Goal: Task Accomplishment & Management: Use online tool/utility

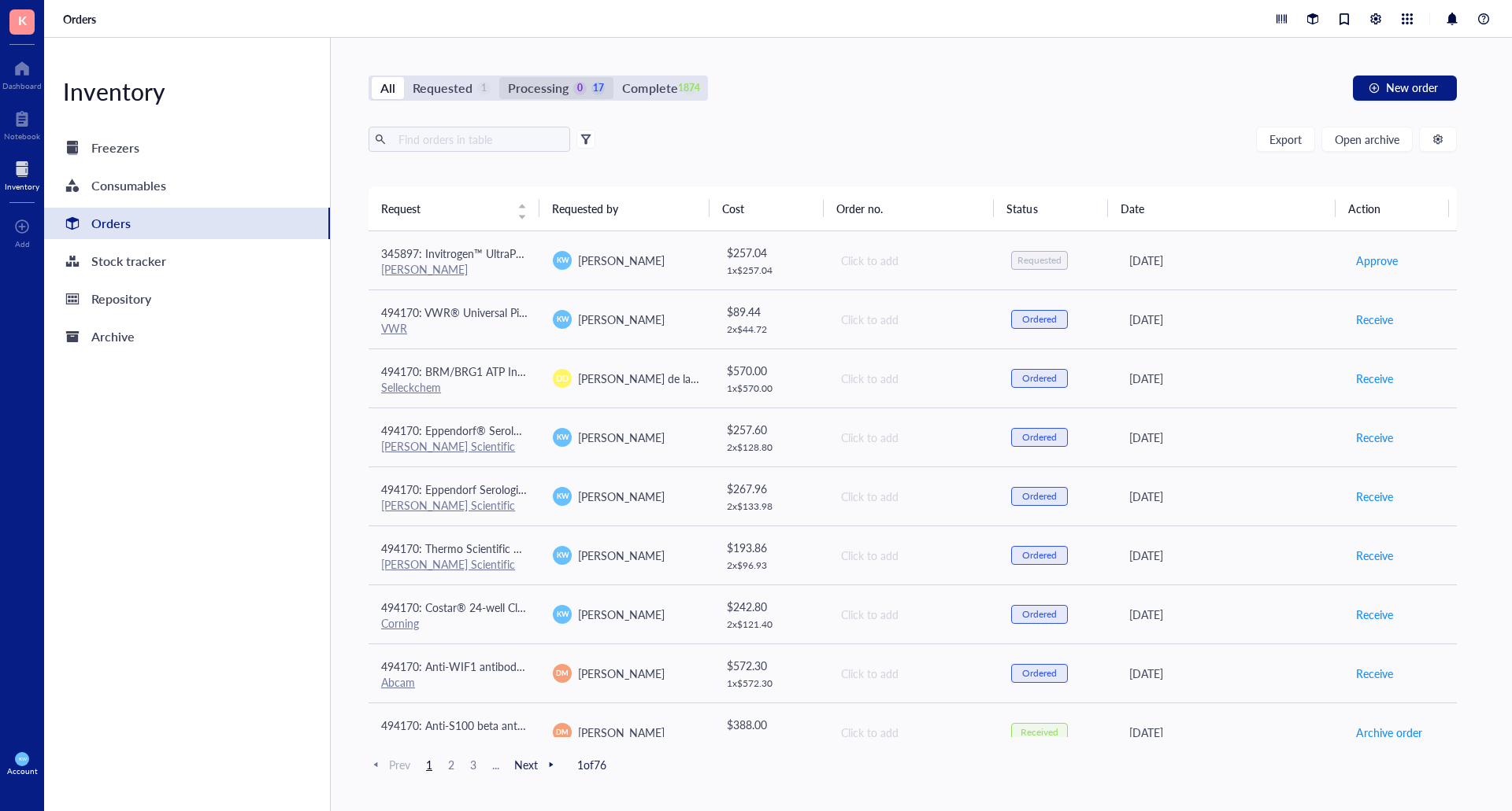
click at [546, 96] on div "Processing" at bounding box center [538, 88] width 61 height 22
click at [499, 77] on input "Processing 0 17" at bounding box center [499, 77] width 0 height 0
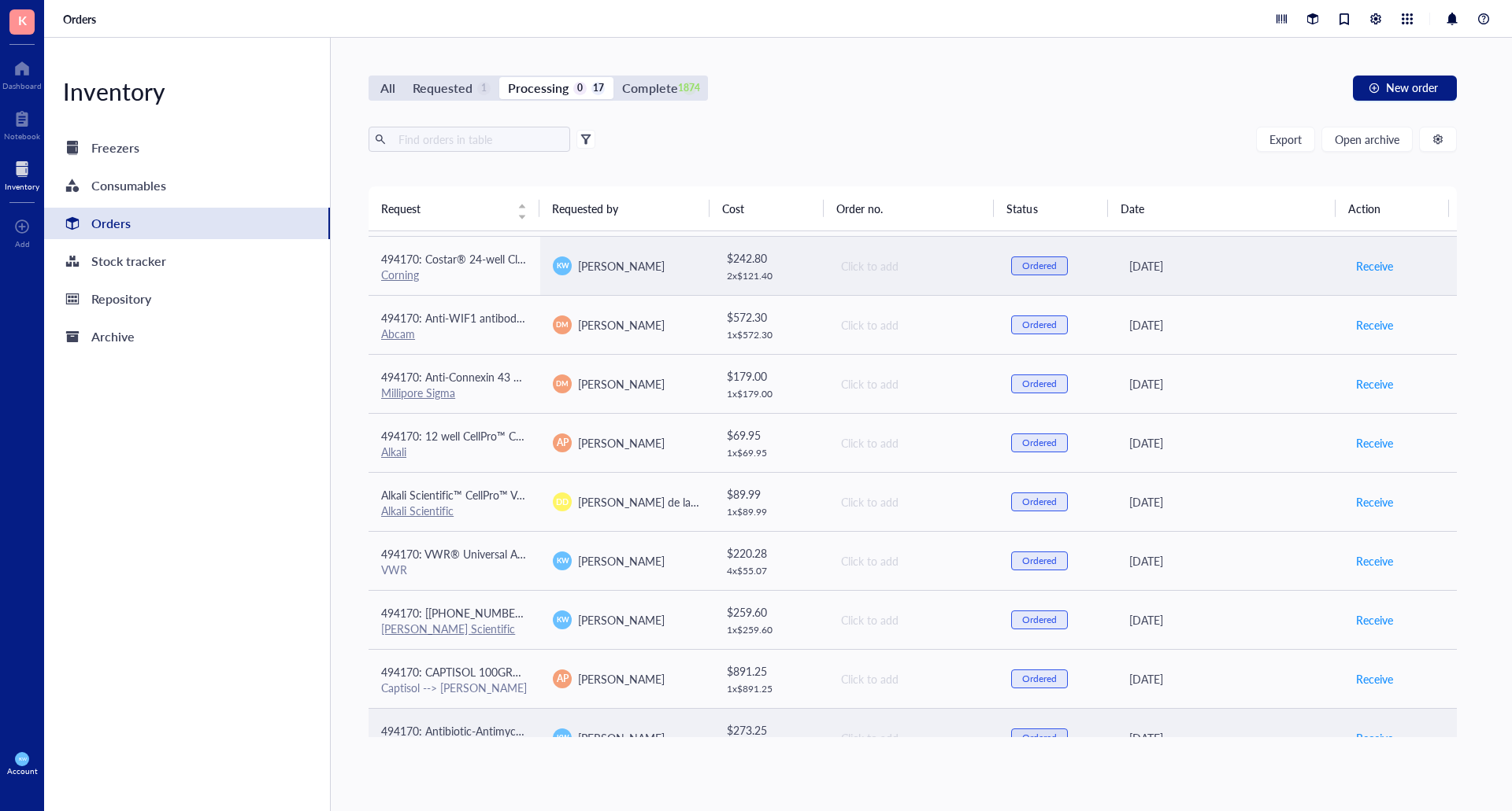
scroll to position [497, 0]
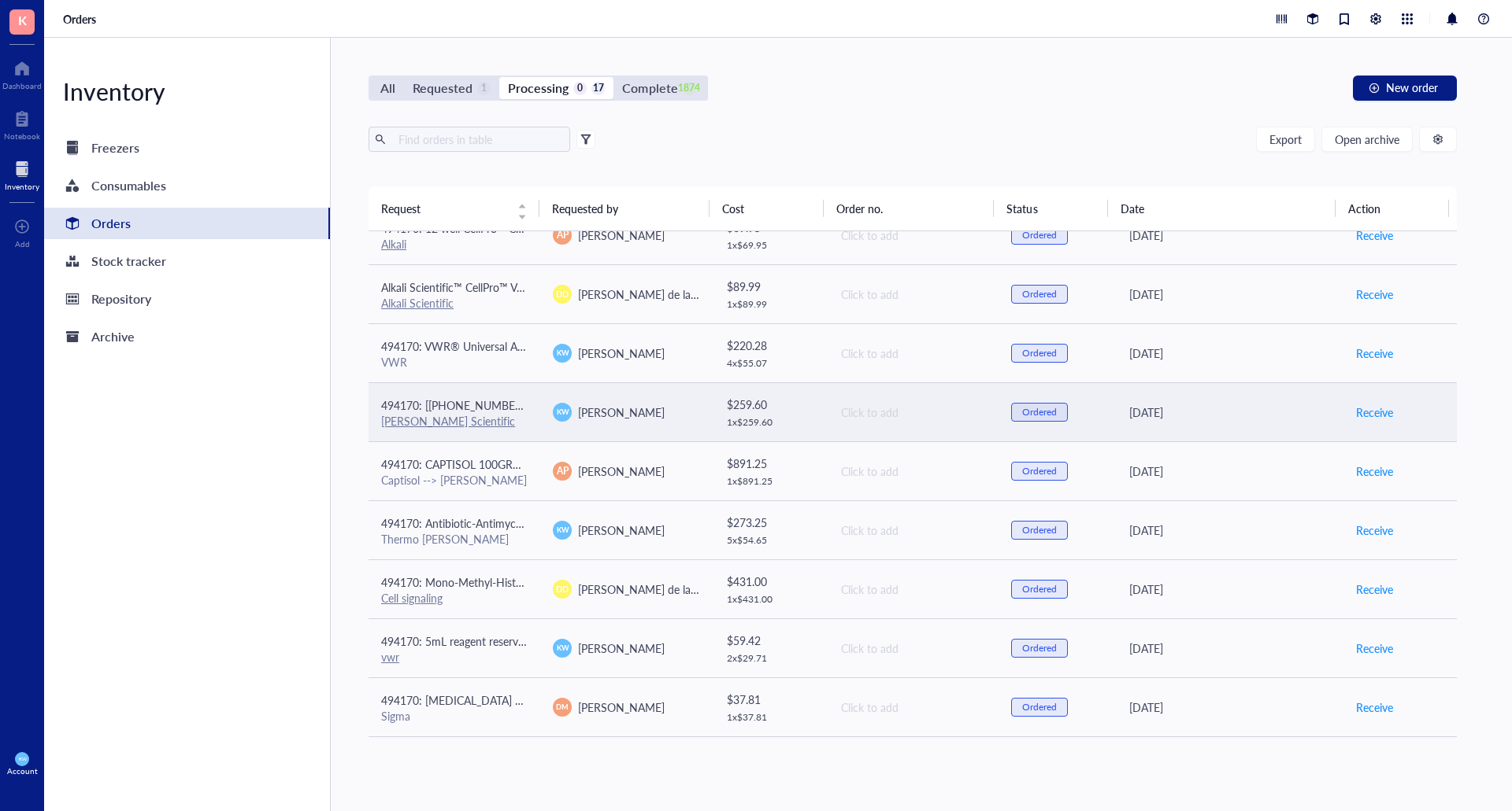
click at [644, 420] on div "[PERSON_NAME]" at bounding box center [626, 412] width 146 height 19
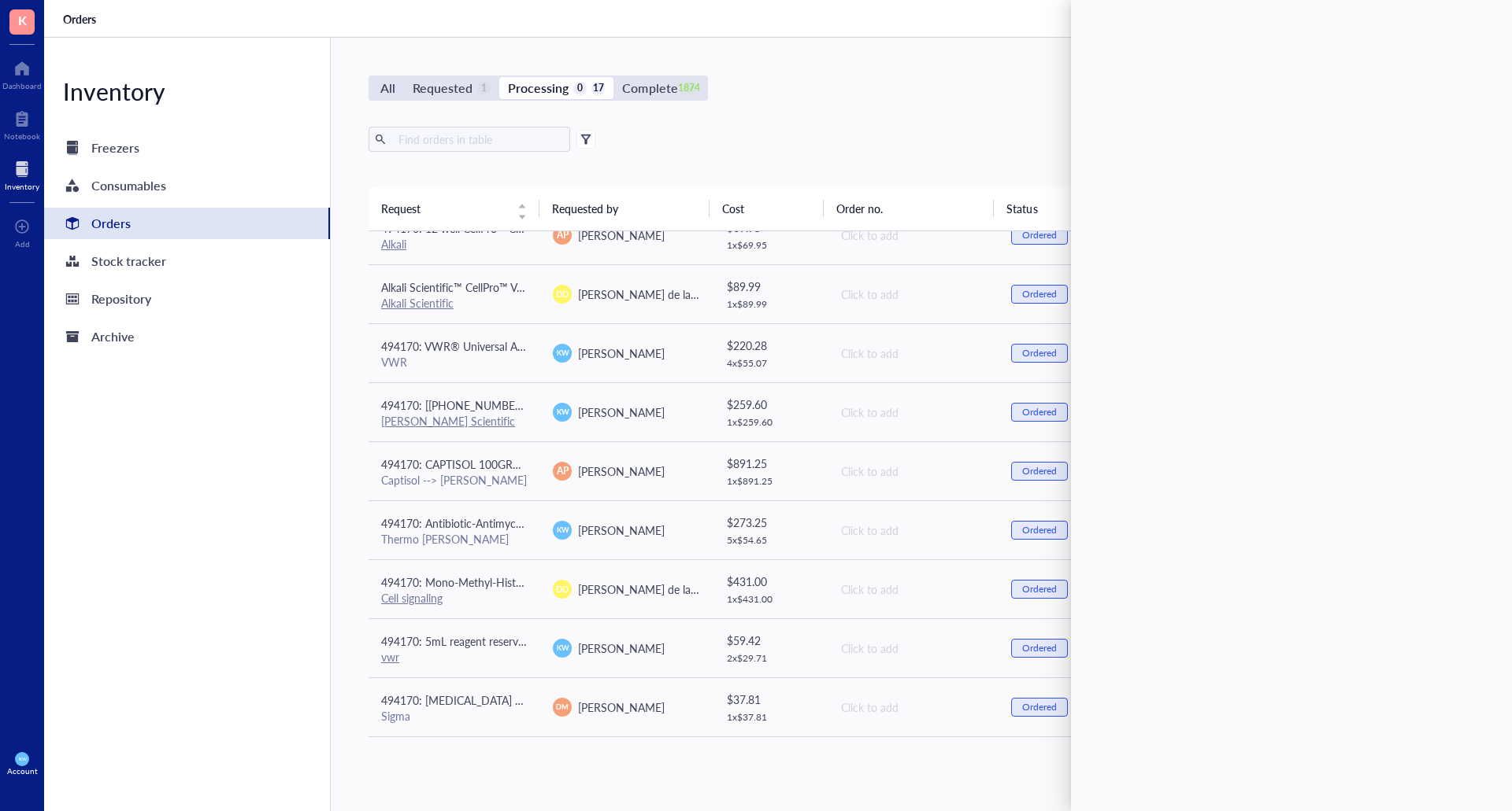
click at [932, 103] on div "All Requested 1 Processing 0 17 Complete 1874 New order Export Open archive Req…" at bounding box center [912, 425] width 1164 height 774
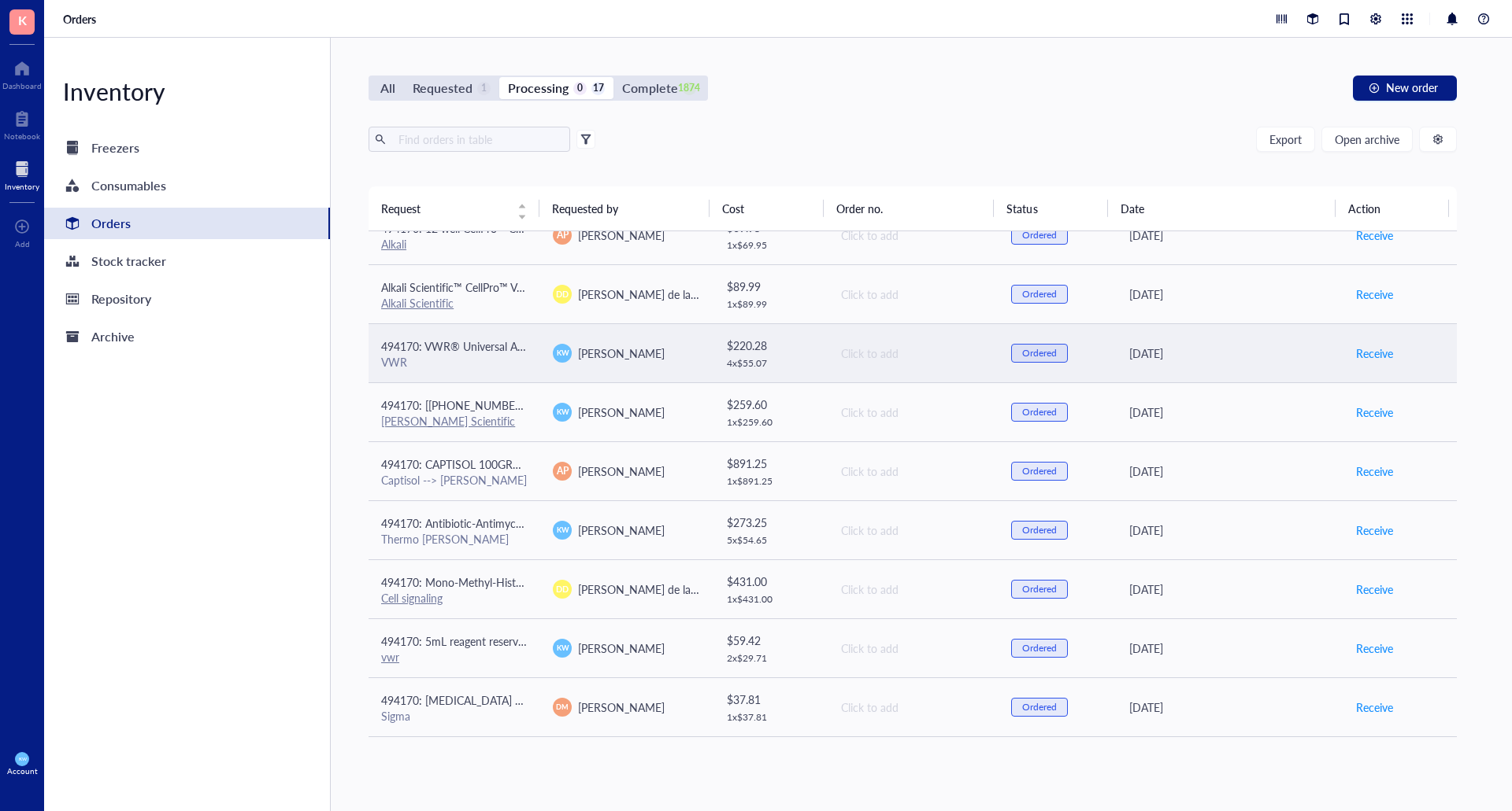
click at [665, 355] on div "[PERSON_NAME]" at bounding box center [626, 353] width 146 height 19
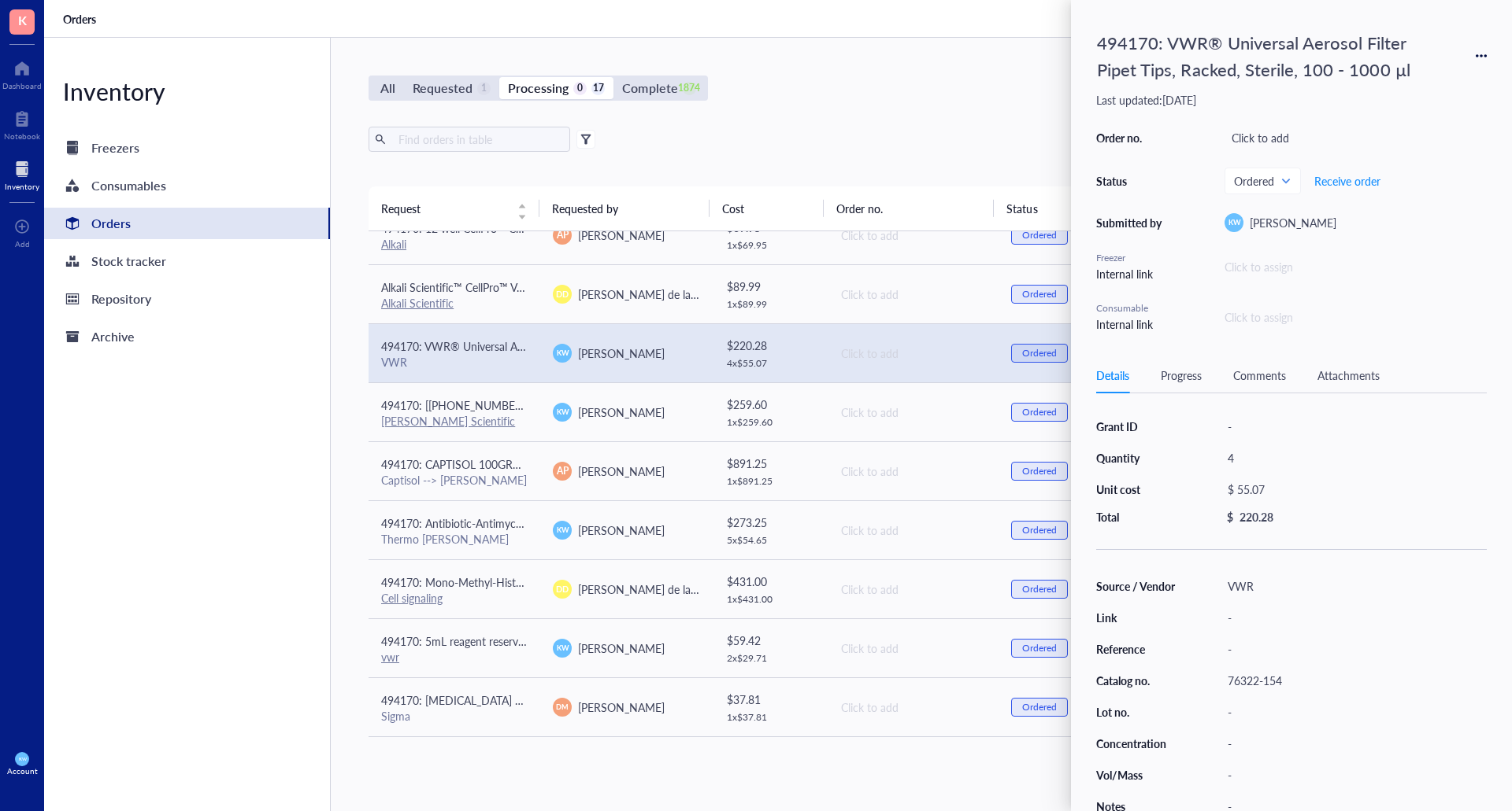
click at [846, 132] on div "Export Open archive" at bounding box center [912, 139] width 1088 height 25
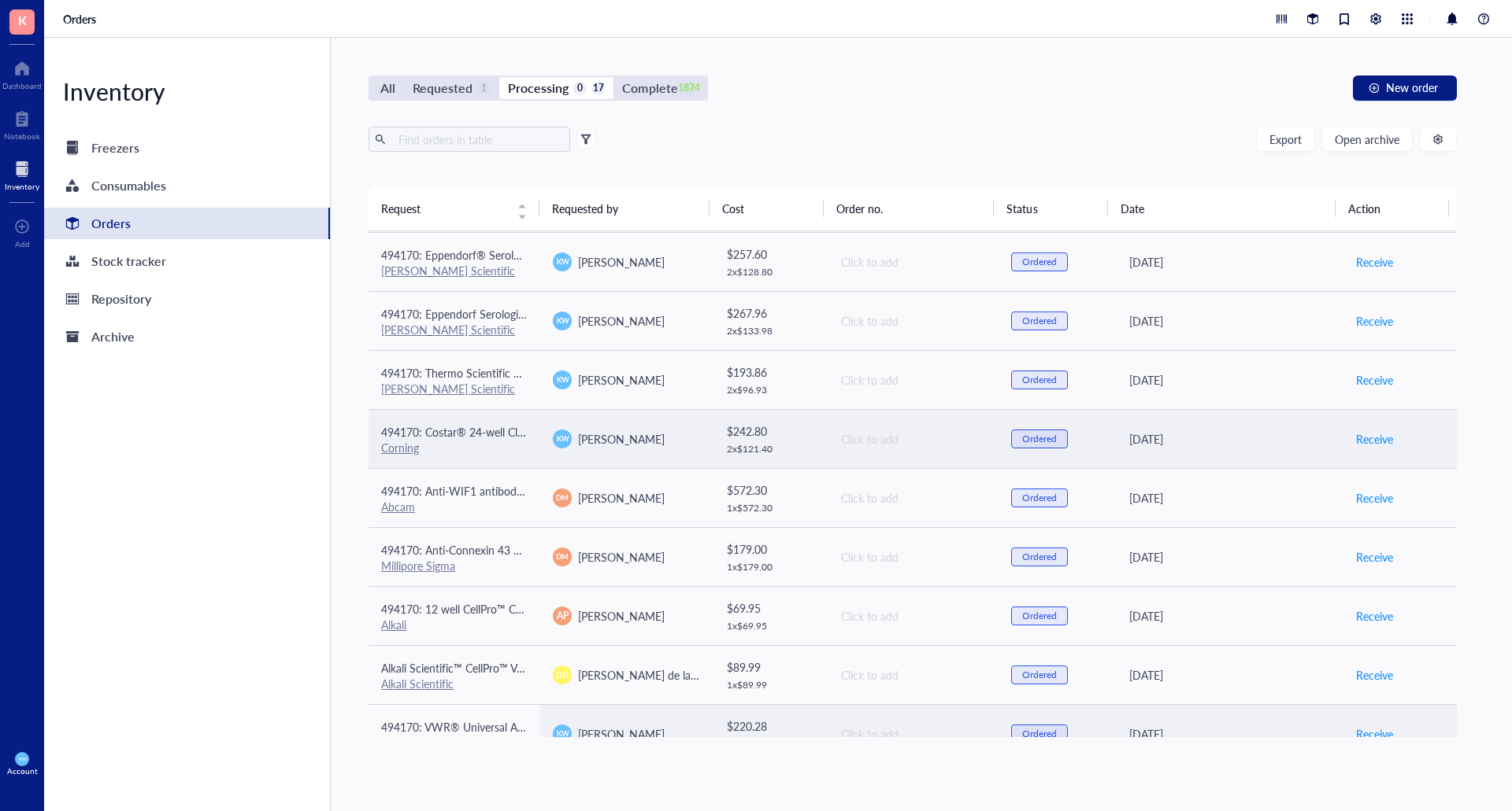
scroll to position [104, 0]
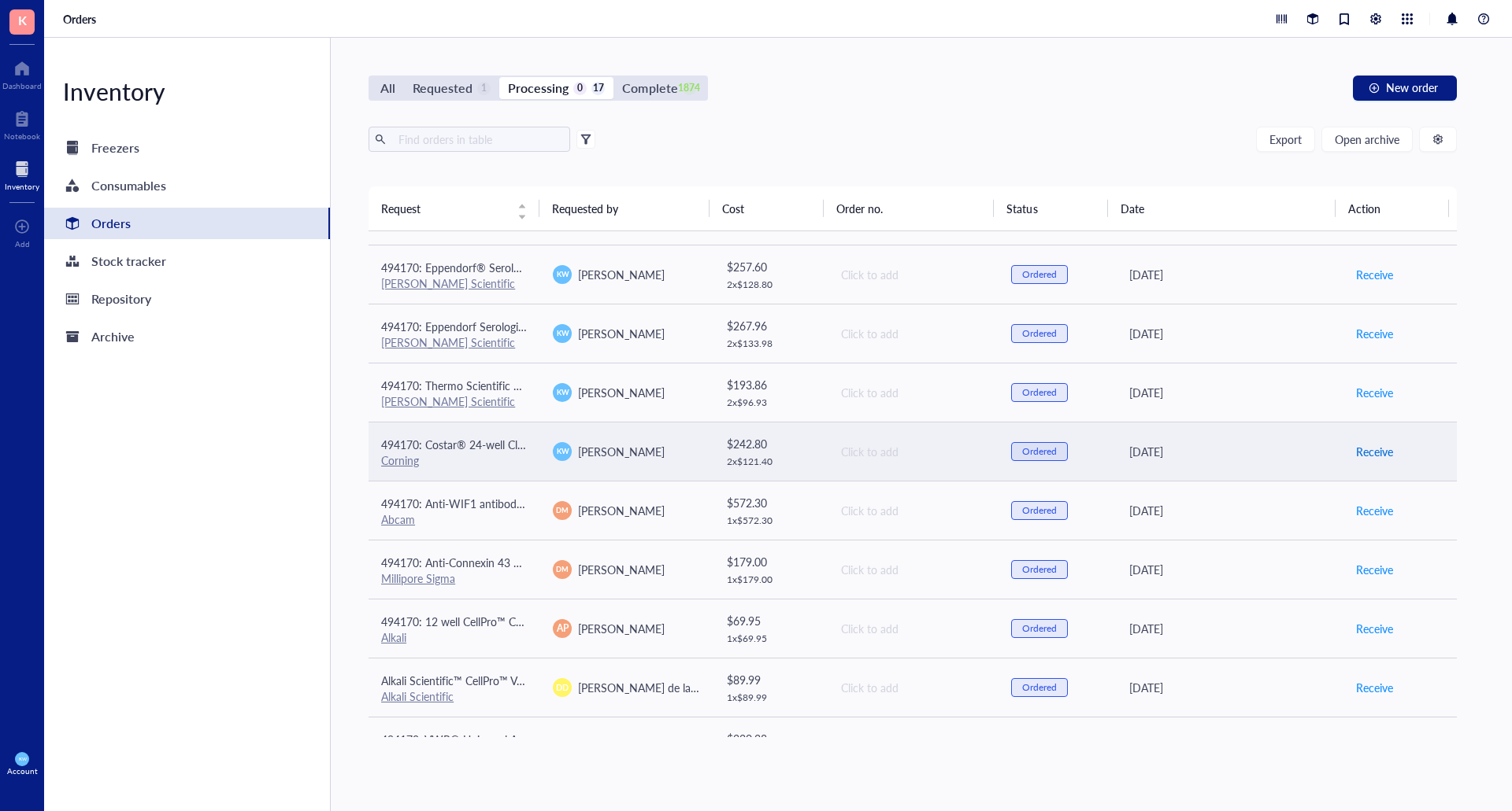
click at [1356, 454] on span "Receive" at bounding box center [1375, 451] width 37 height 17
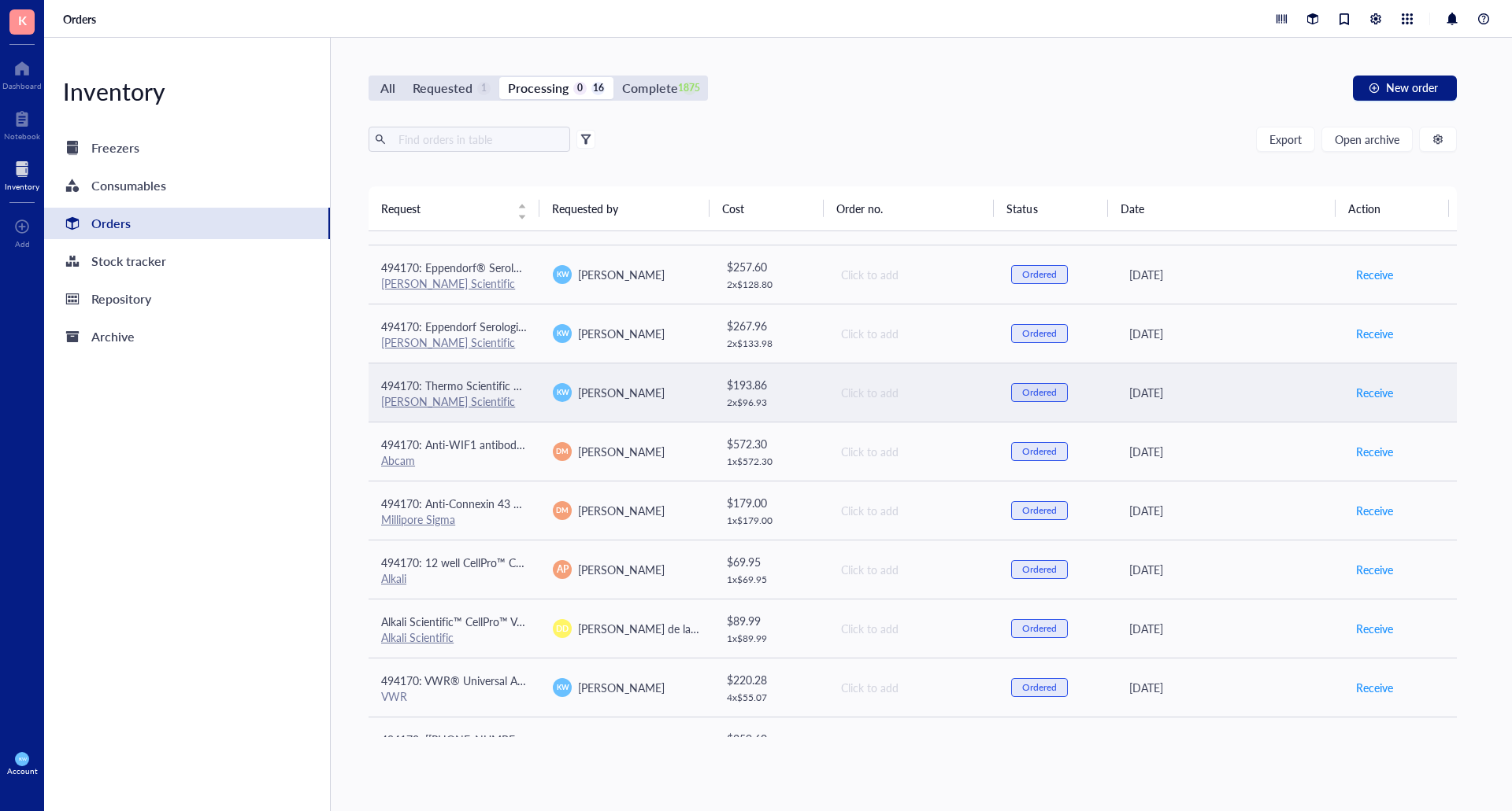
click at [958, 414] on td "Click to add" at bounding box center [912, 392] width 172 height 59
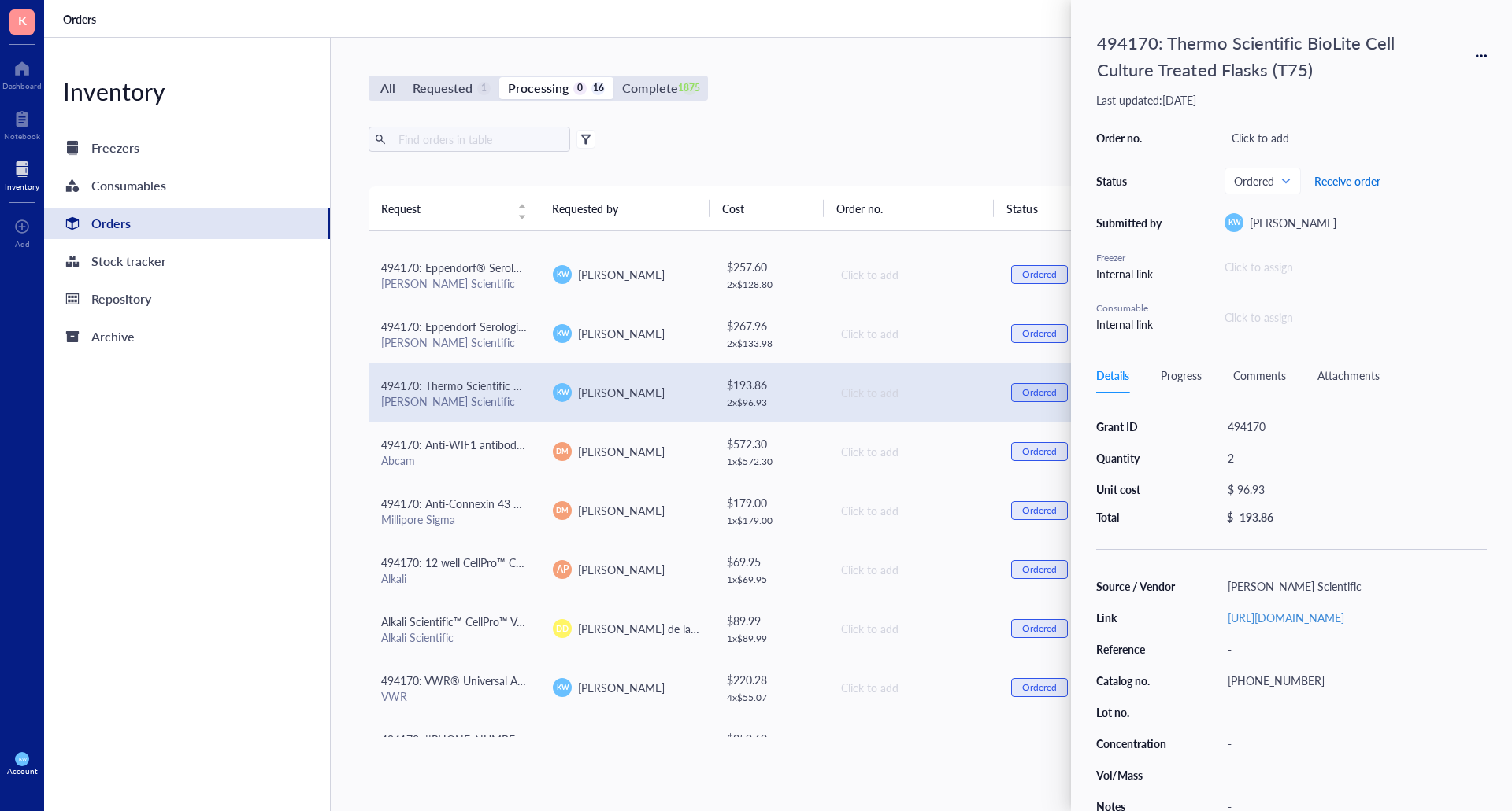
click at [1324, 178] on span "Receive order" at bounding box center [1347, 181] width 66 height 13
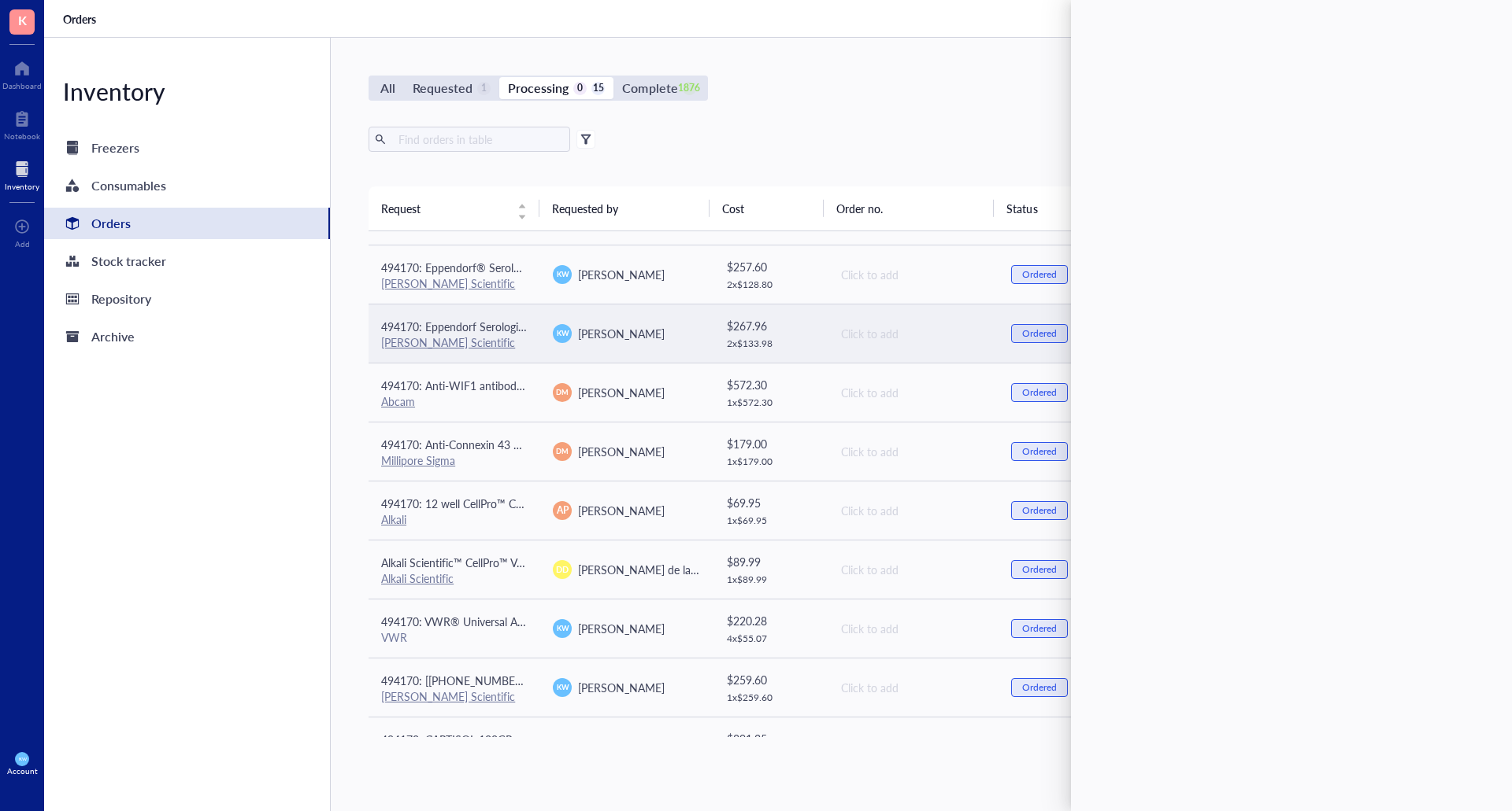
click at [866, 331] on div "Click to add" at bounding box center [913, 334] width 145 height 17
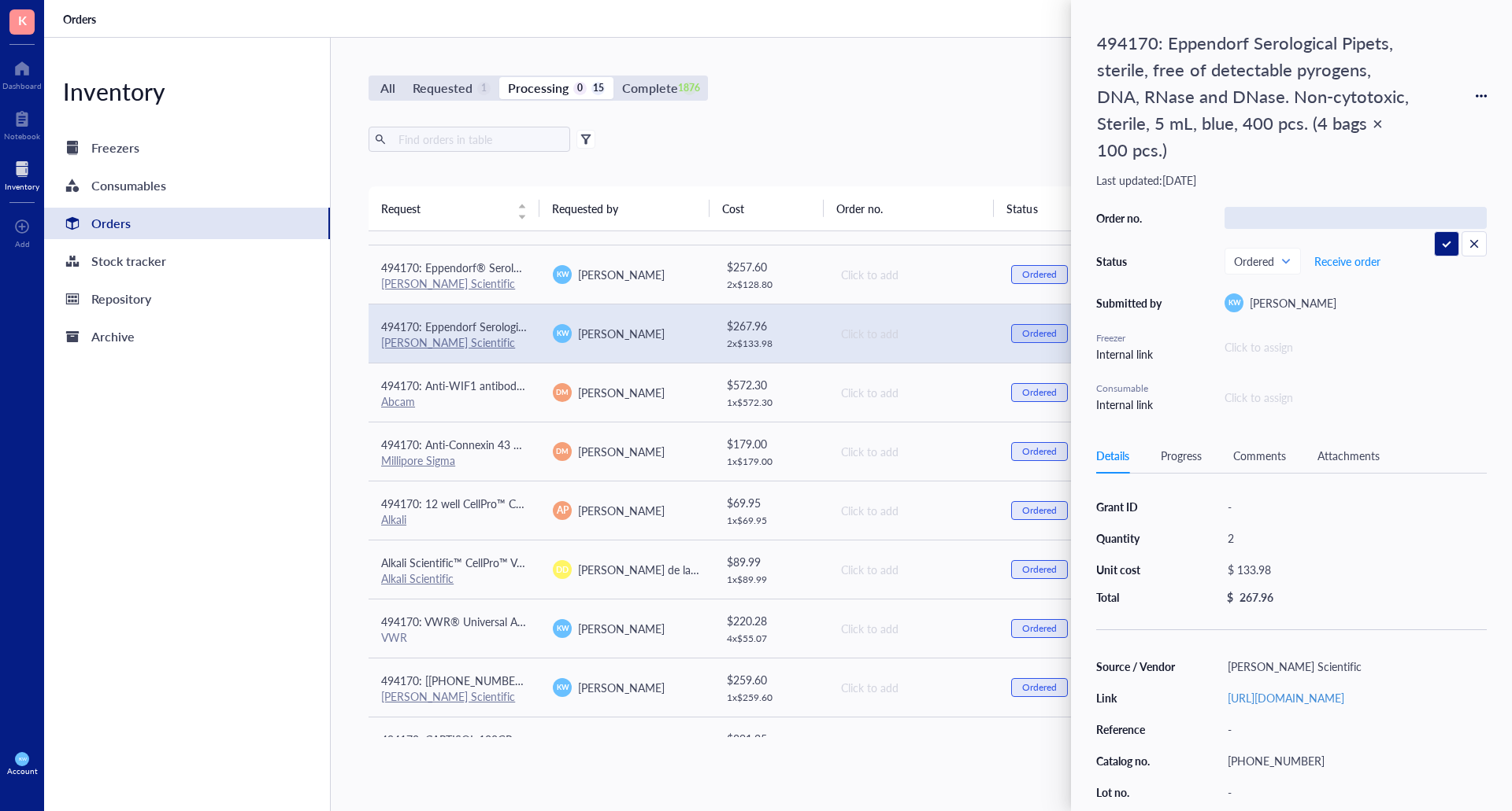
click at [1412, 342] on div "Click to assign" at bounding box center [1356, 346] width 262 height 17
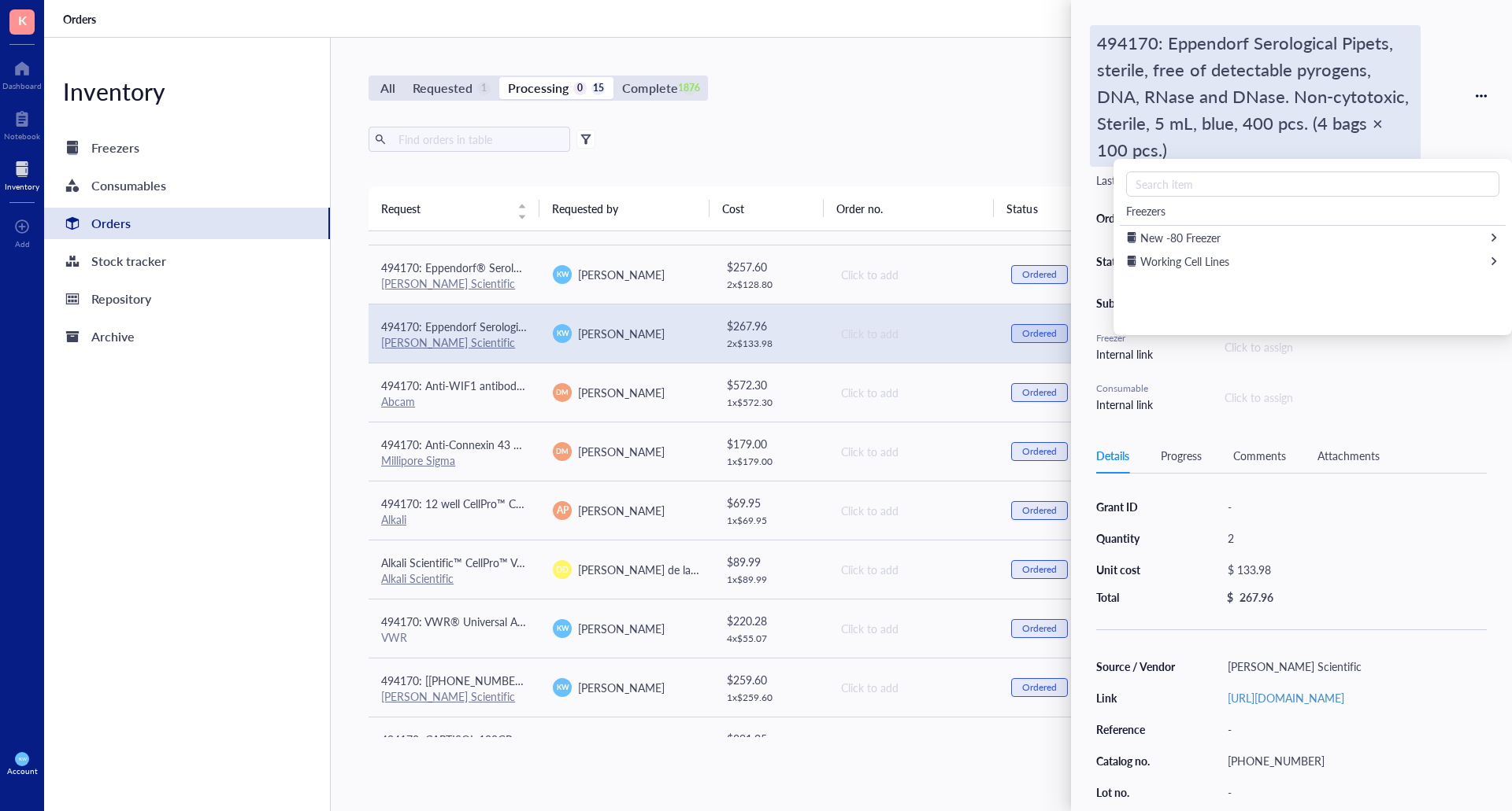
click at [1219, 29] on div "494170: Eppendorf Serological Pipets, sterile, free of detectable pyrogens, DNA…" at bounding box center [1255, 96] width 331 height 142
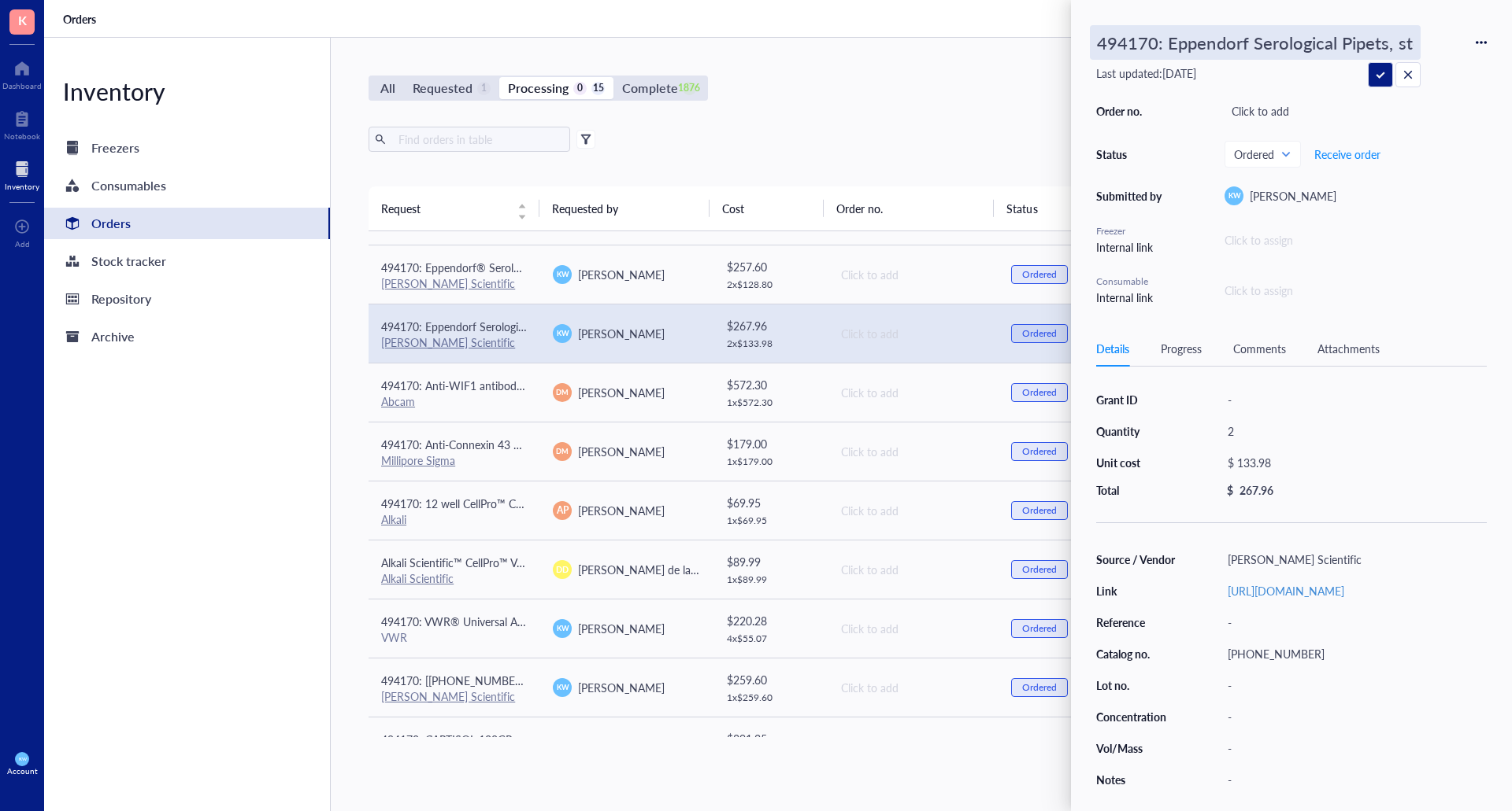
scroll to position [0, 922]
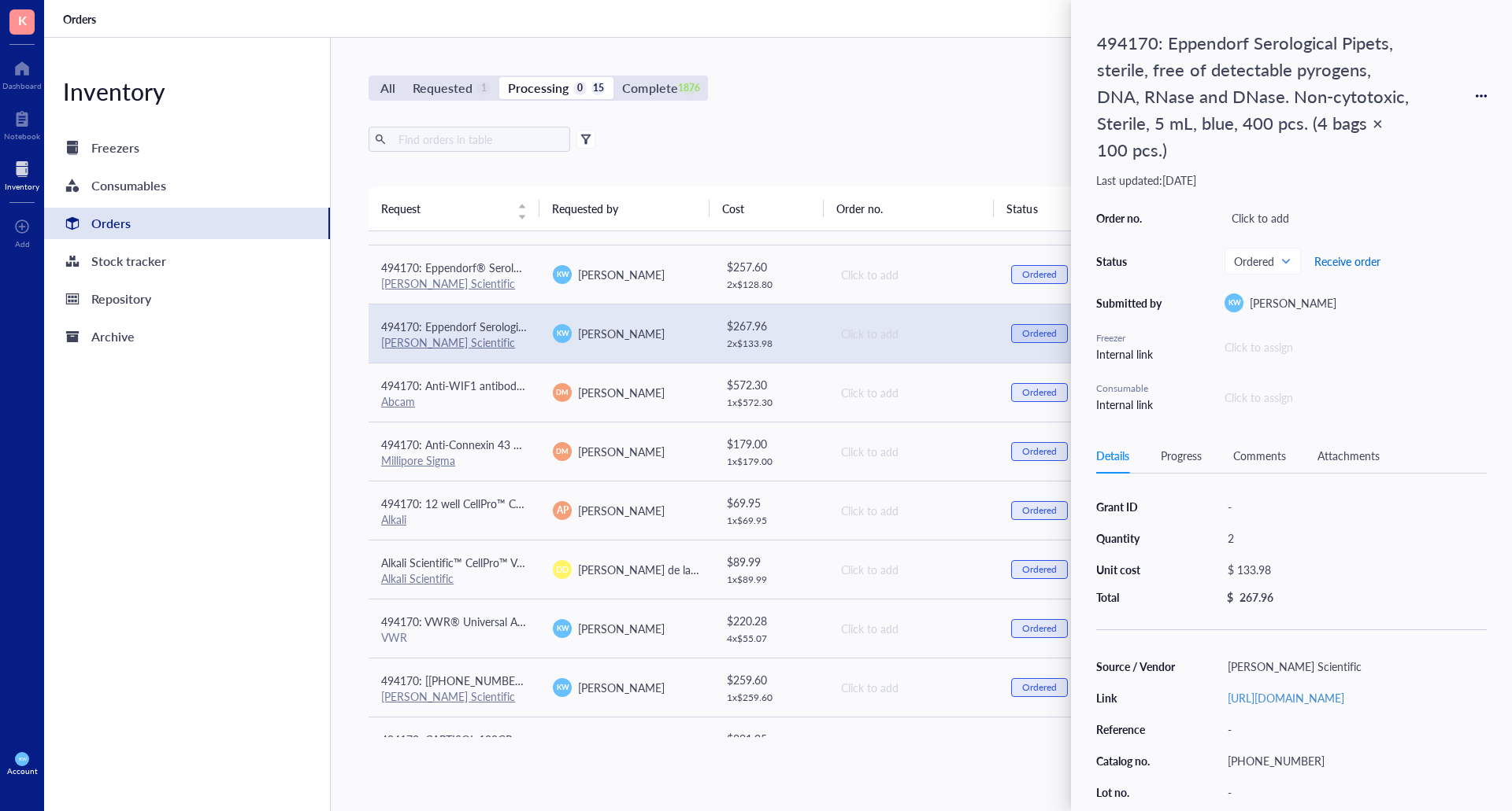
click at [1340, 155] on div "494170: Eppendorf Serological Pipets, sterile, free of detectable pyrogens, DNA…" at bounding box center [1291, 219] width 390 height 388
click at [768, 117] on div "All Requested 1 Processing 0 15 Complete 1876 New order Export Open archive Req…" at bounding box center [912, 425] width 1164 height 774
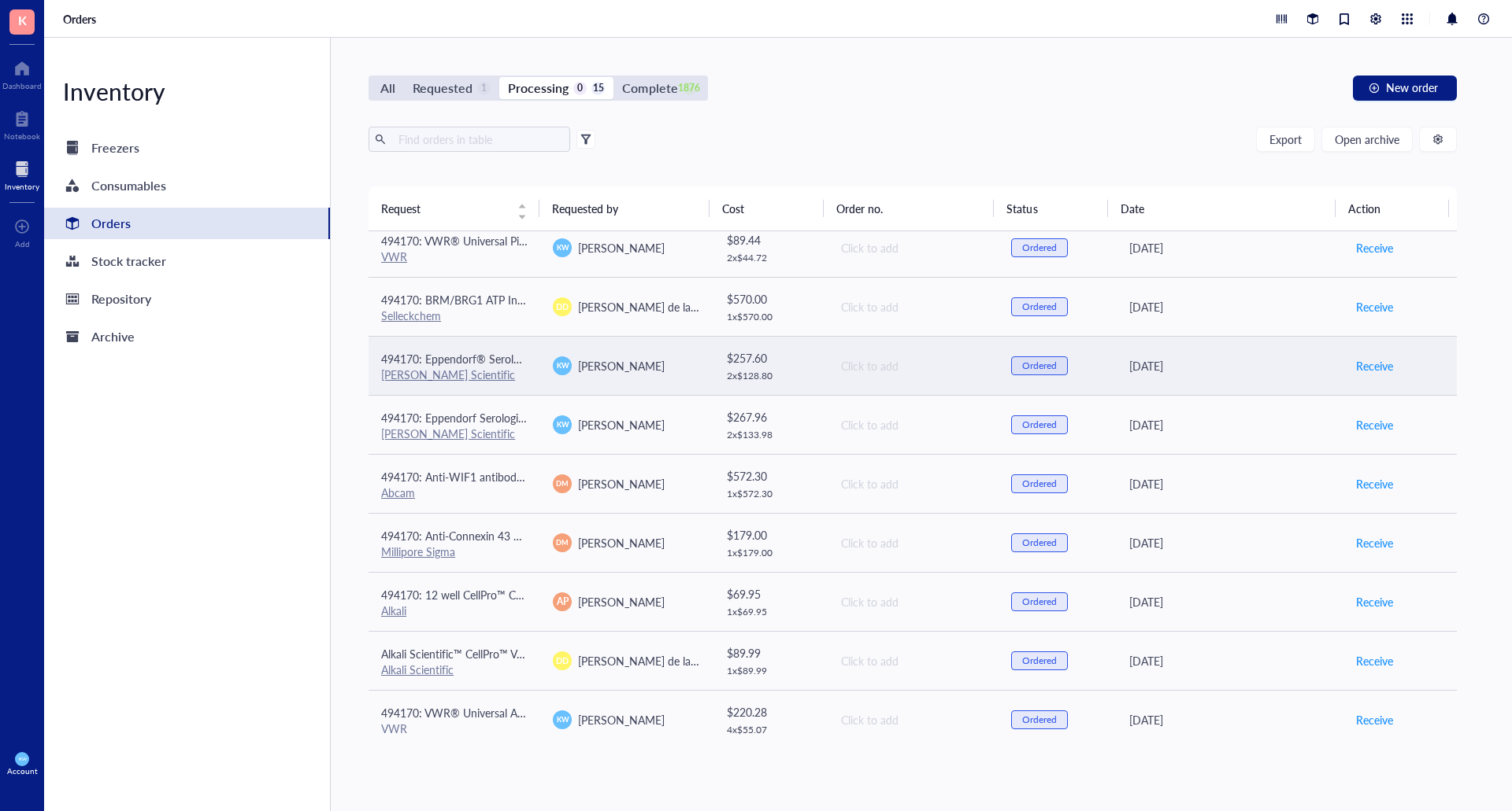
scroll to position [0, 0]
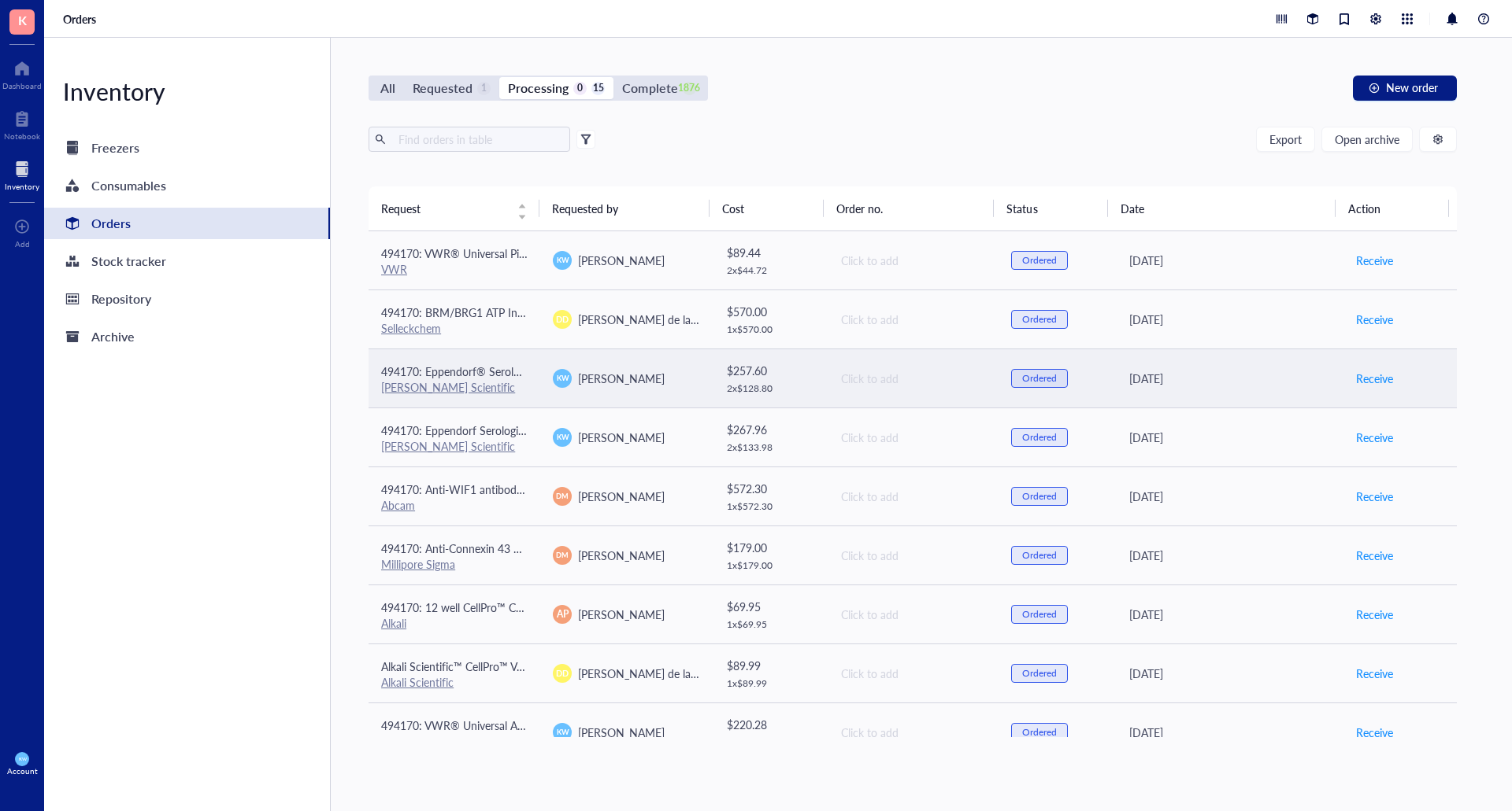
click at [640, 380] on div "[PERSON_NAME]" at bounding box center [626, 378] width 146 height 19
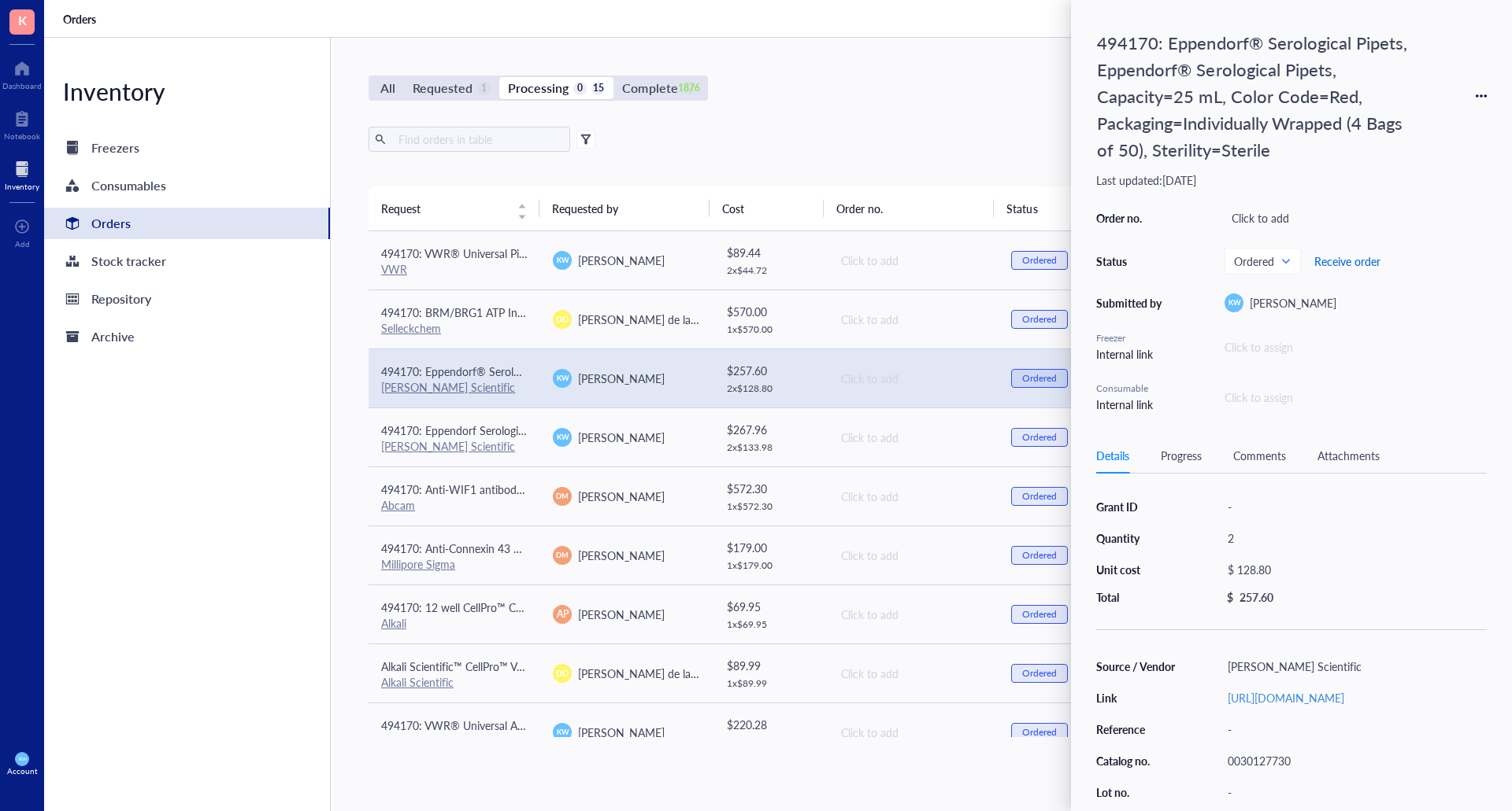
click at [1367, 255] on span "Receive order" at bounding box center [1347, 261] width 66 height 13
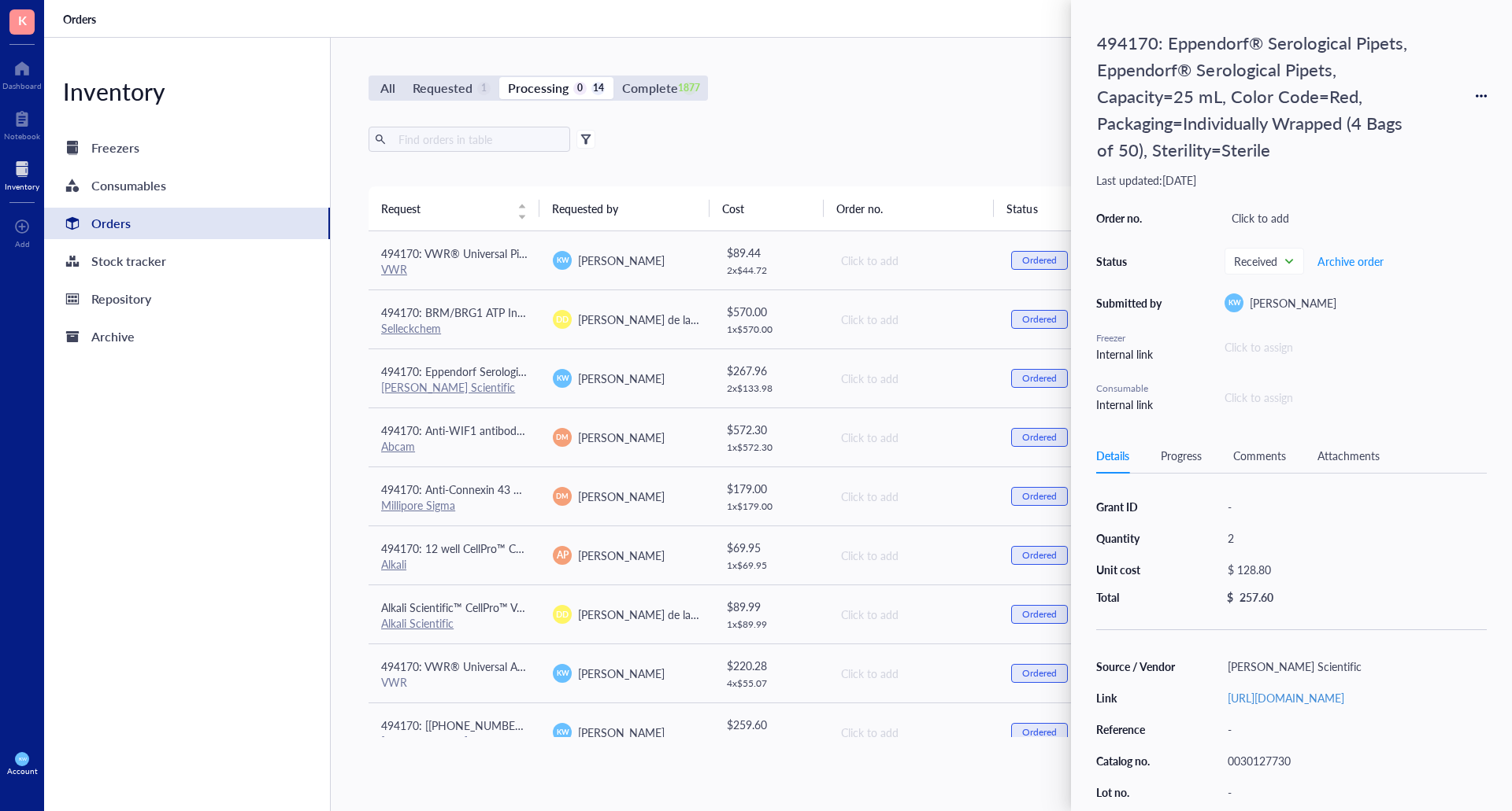
drag, startPoint x: 867, startPoint y: 42, endPoint x: 906, endPoint y: 72, distance: 49.2
click at [866, 42] on div "All Requested 1 Processing 0 14 Complete 1877 New order Export Open archive Req…" at bounding box center [912, 425] width 1164 height 774
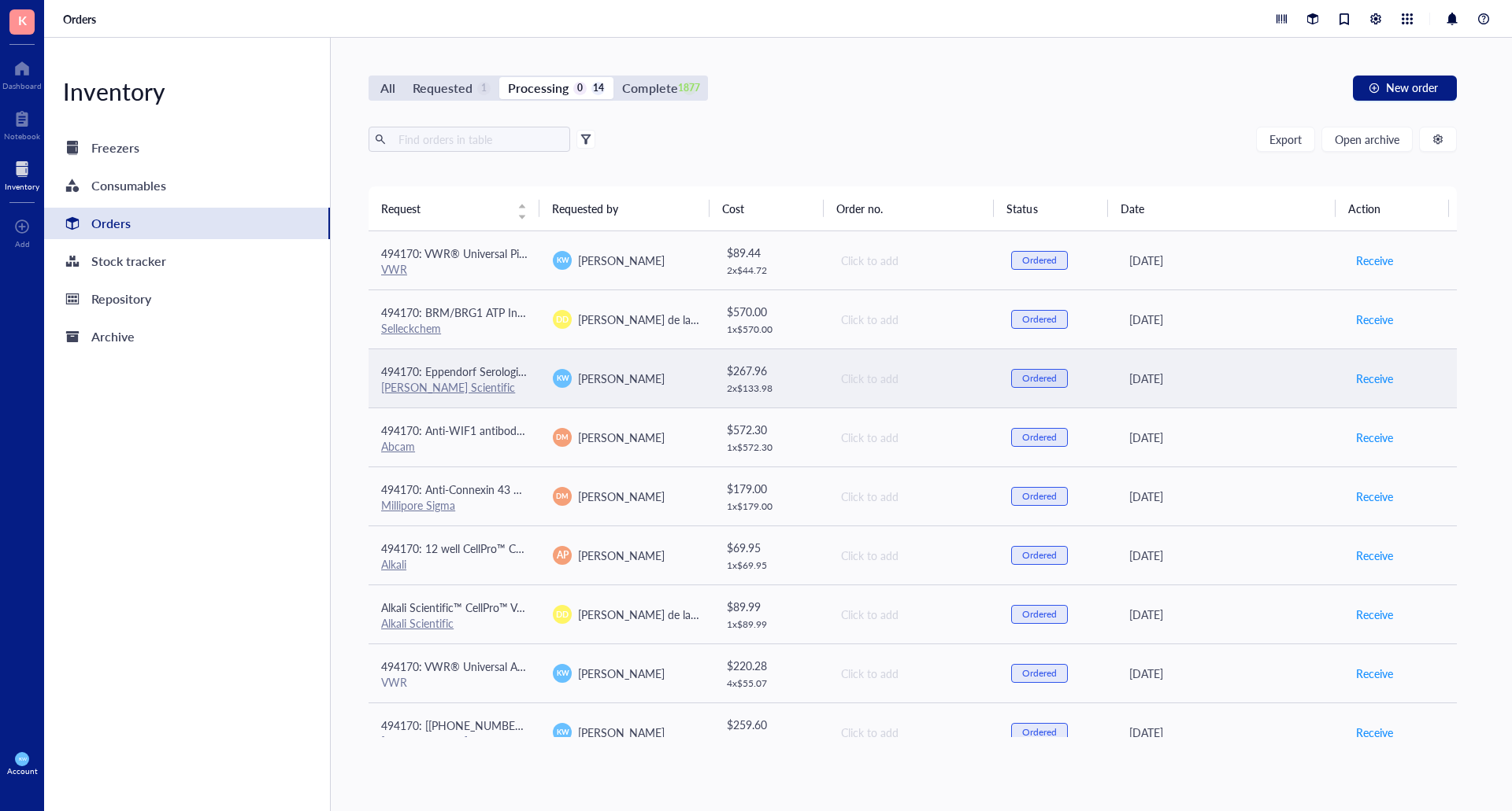
click at [905, 391] on td "Click to add" at bounding box center [912, 377] width 172 height 59
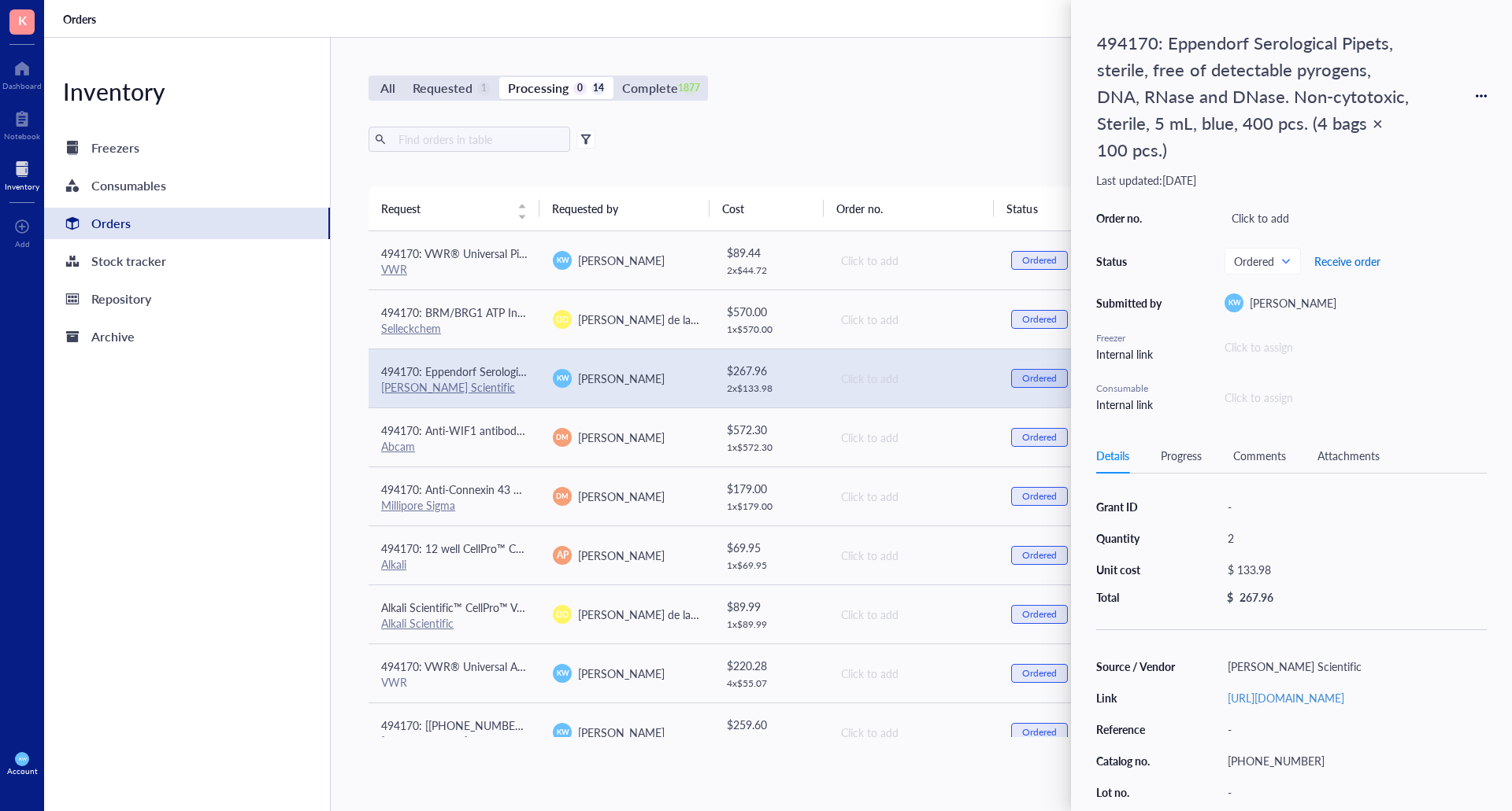
click at [1327, 265] on span "Receive order" at bounding box center [1347, 261] width 66 height 13
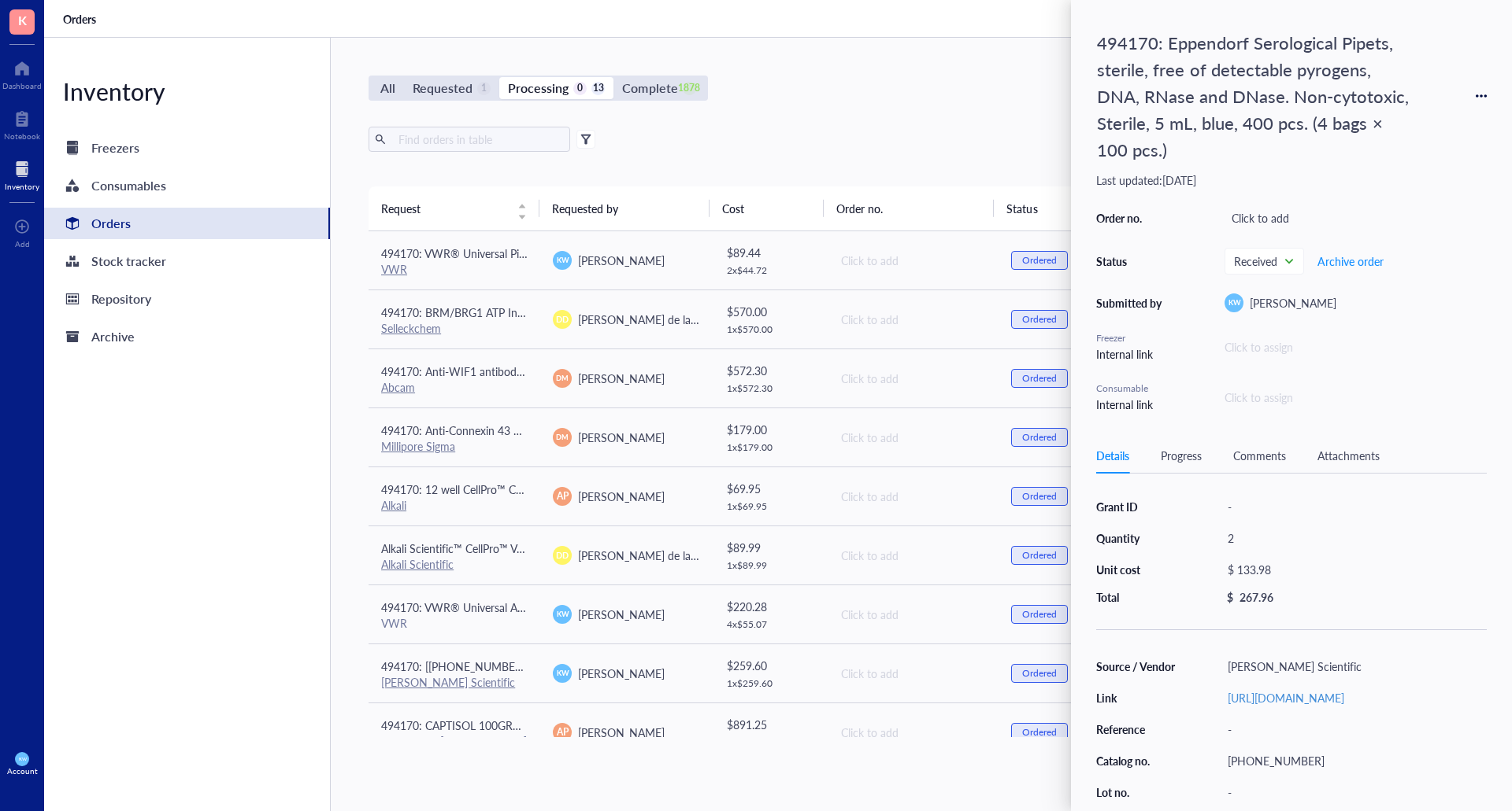
click at [928, 69] on div "All Requested 1 Processing 0 13 Complete 1878 New order Export Open archive Req…" at bounding box center [912, 425] width 1164 height 774
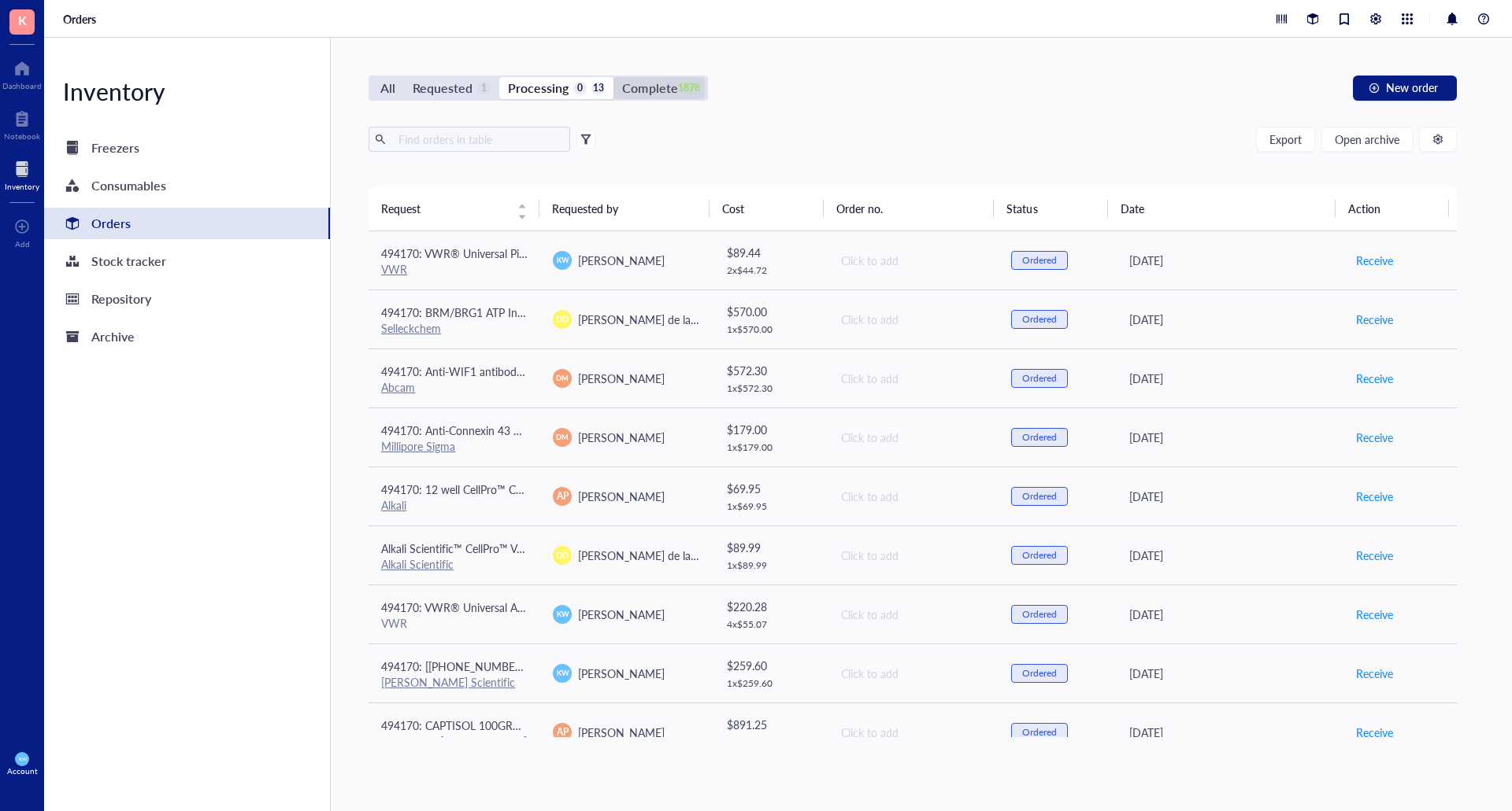
click at [656, 86] on div "Complete" at bounding box center [650, 88] width 55 height 22
click at [613, 77] on input "Complete 1878" at bounding box center [613, 77] width 0 height 0
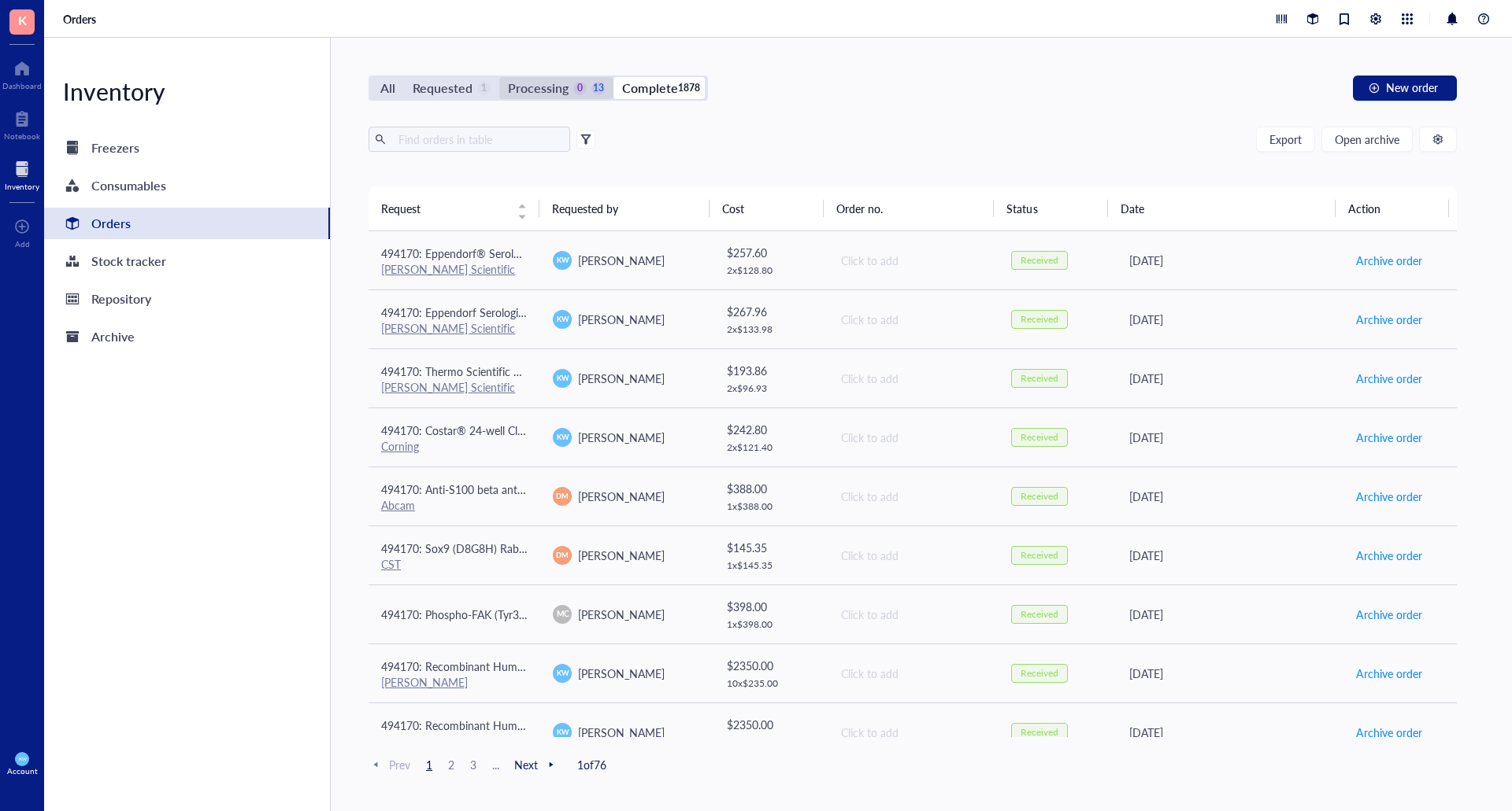
click at [535, 93] on div "Processing" at bounding box center [538, 88] width 61 height 22
click at [499, 77] on input "Processing 0 13" at bounding box center [499, 77] width 0 height 0
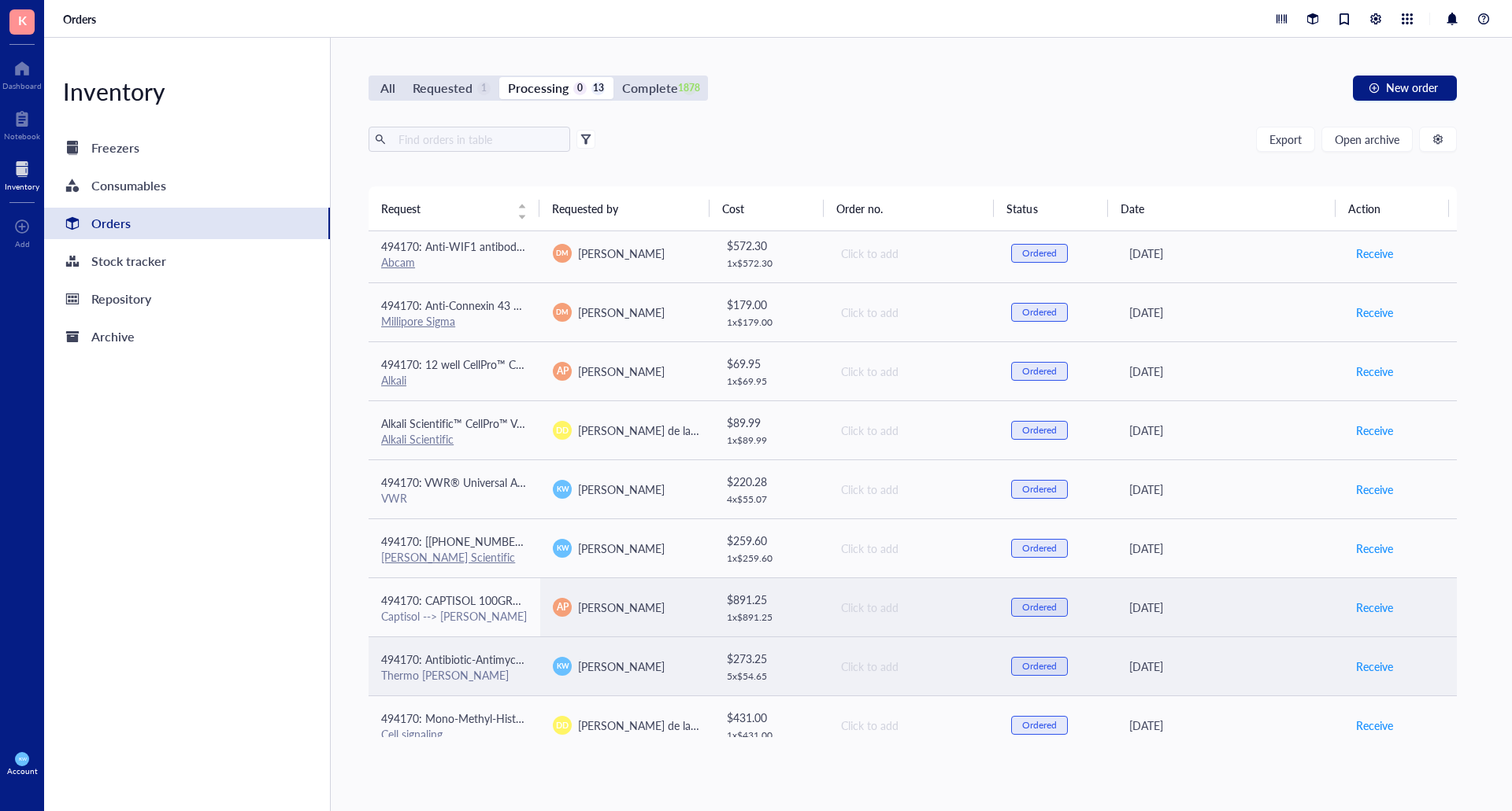
scroll to position [261, 0]
